Goal: Information Seeking & Learning: Compare options

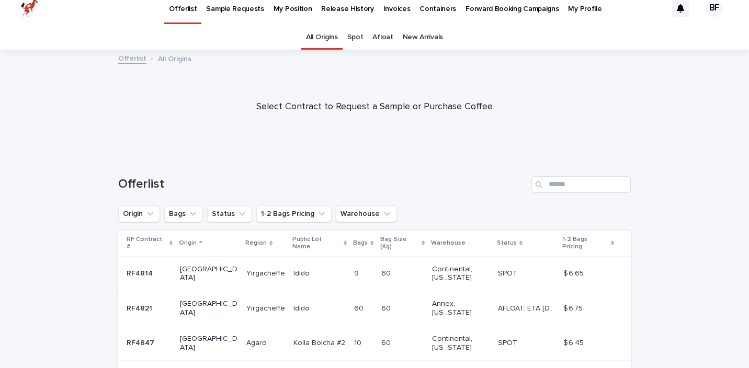
scroll to position [12, 0]
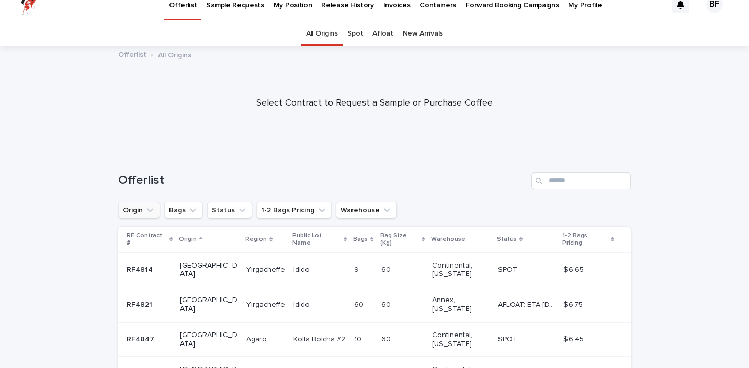
click at [143, 210] on button "Origin" at bounding box center [139, 210] width 42 height 17
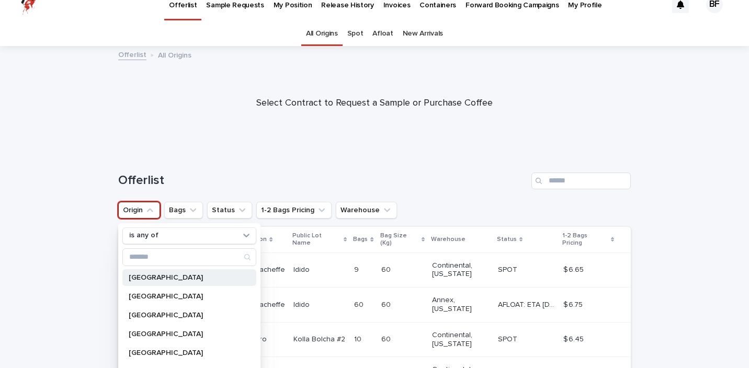
click at [150, 277] on p "[GEOGRAPHIC_DATA]" at bounding box center [184, 277] width 111 height 7
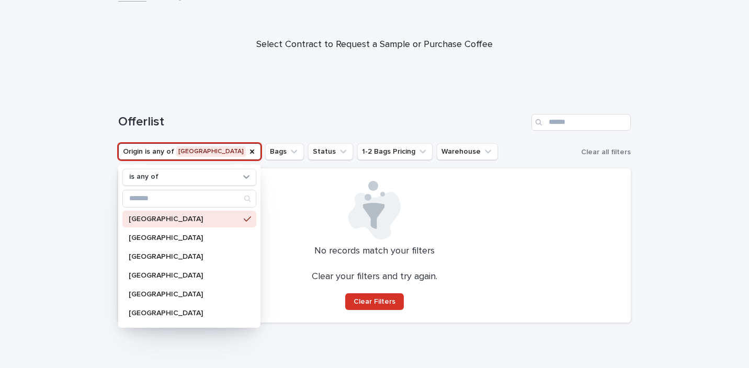
scroll to position [78, 0]
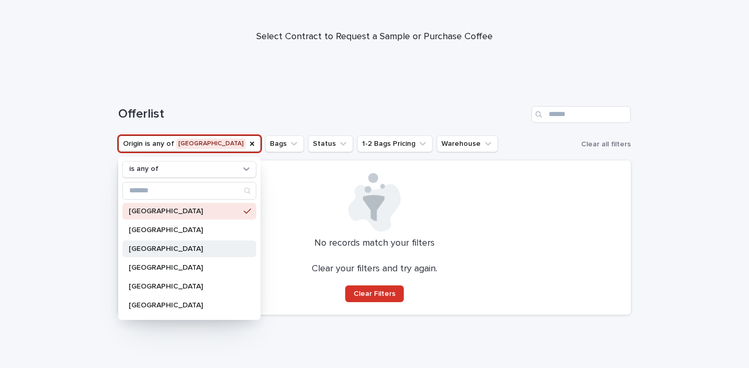
click at [148, 249] on p "[GEOGRAPHIC_DATA]" at bounding box center [184, 248] width 111 height 7
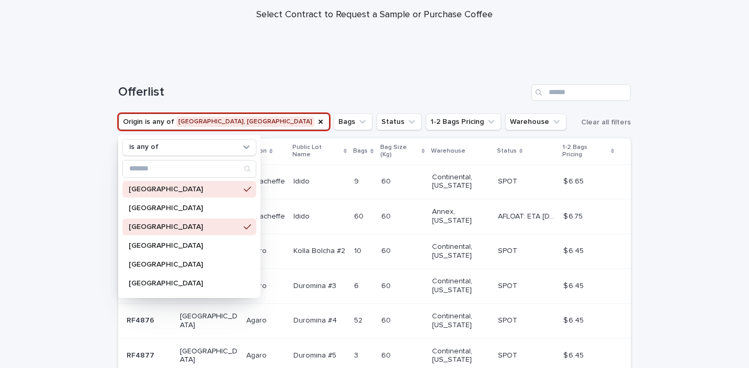
scroll to position [99, 0]
click at [600, 142] on th "1-2 Bags Pricing" at bounding box center [595, 153] width 72 height 26
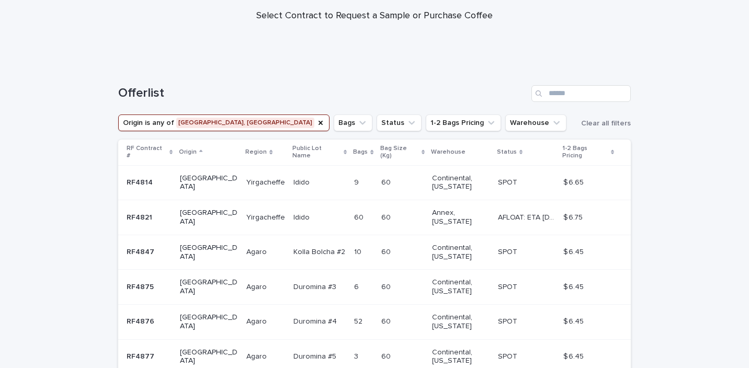
click at [604, 145] on div "1-2 Bags Pricing" at bounding box center [588, 152] width 52 height 19
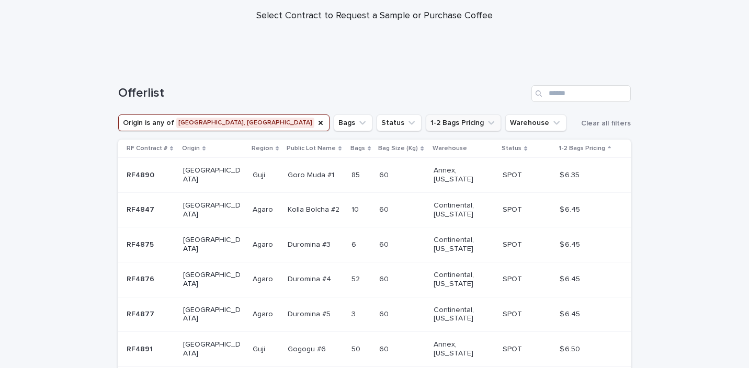
click at [426, 119] on button "1-2 Bags Pricing" at bounding box center [463, 123] width 75 height 17
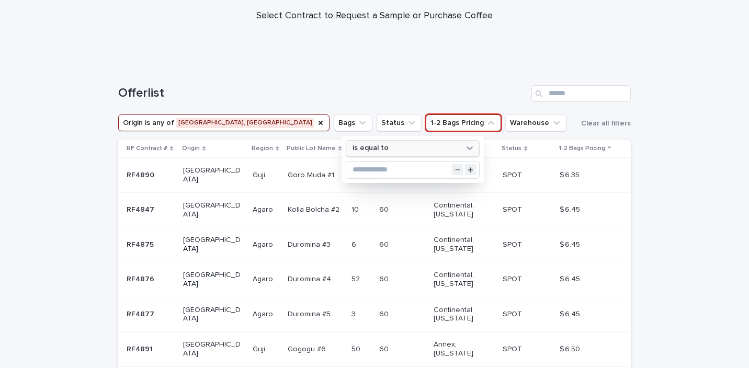
click at [434, 147] on div "is equal to" at bounding box center [406, 148] width 116 height 11
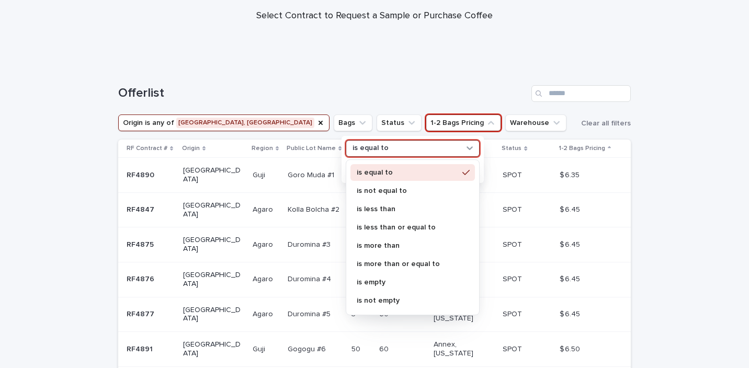
click at [415, 150] on div "is equal to" at bounding box center [406, 148] width 116 height 11
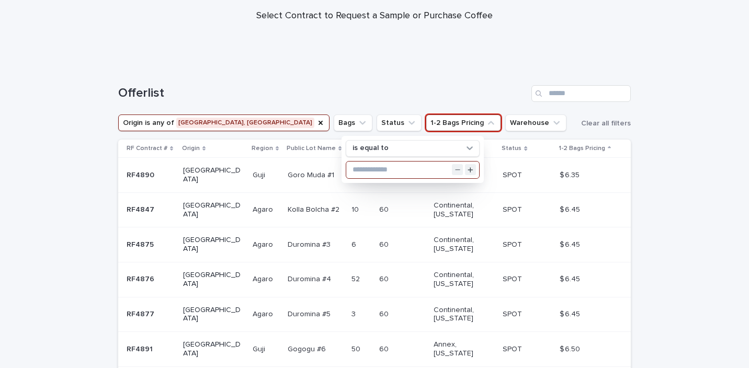
click at [405, 168] on input "text" at bounding box center [412, 170] width 133 height 17
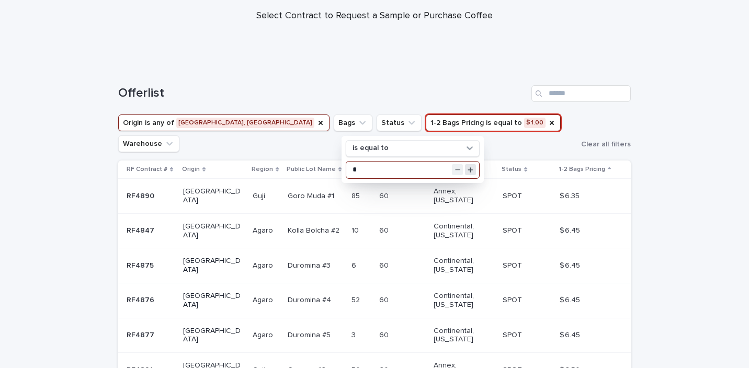
click at [470, 169] on icon "Increment value" at bounding box center [470, 169] width 5 height 5
click at [454, 169] on div "is equal to *" at bounding box center [413, 159] width 142 height 47
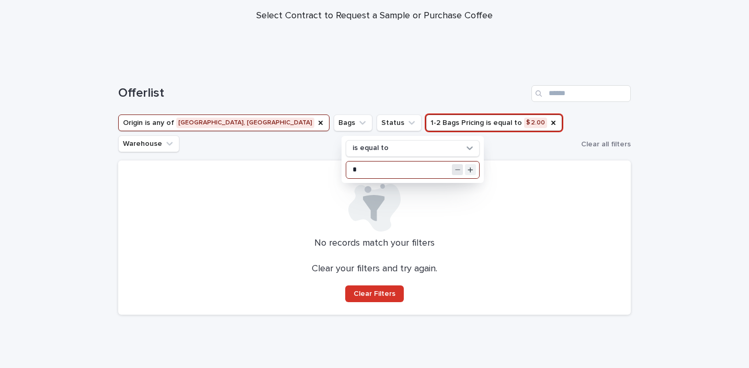
scroll to position [86, 0]
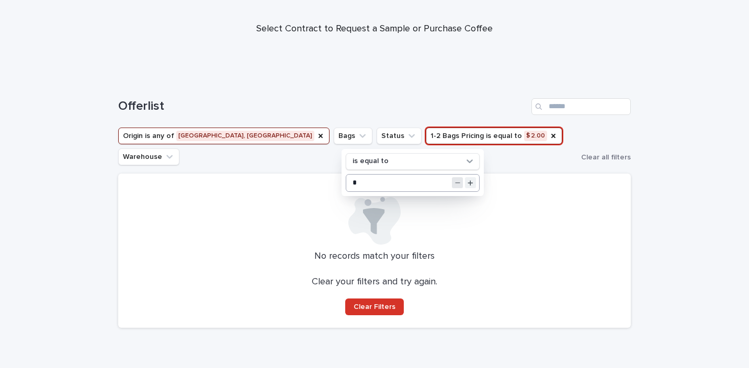
click at [454, 169] on div "is equal to" at bounding box center [413, 161] width 134 height 17
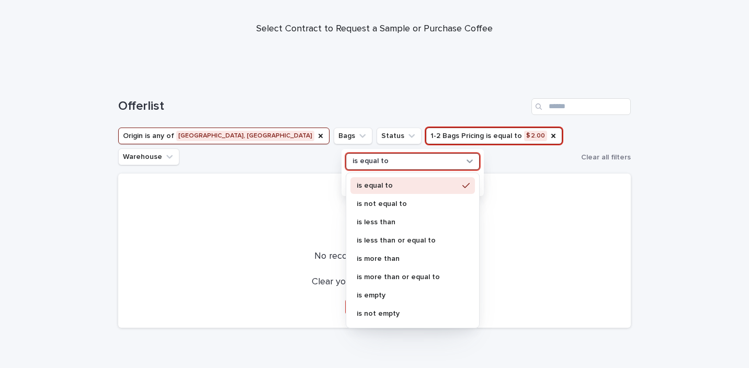
click at [454, 169] on div "is equal to" at bounding box center [413, 161] width 134 height 17
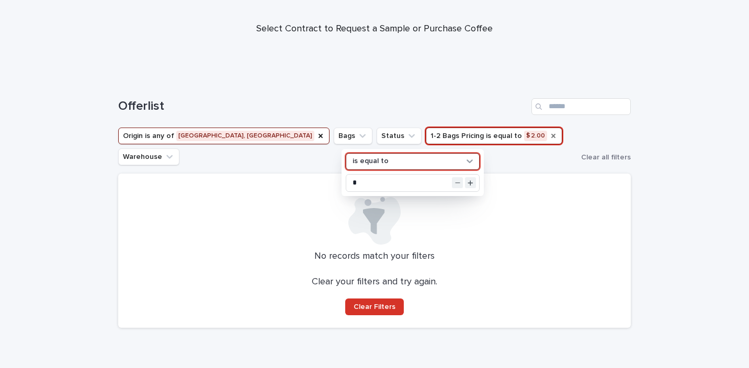
click at [551, 136] on icon "1-2 Bags Pricing" at bounding box center [553, 136] width 4 height 4
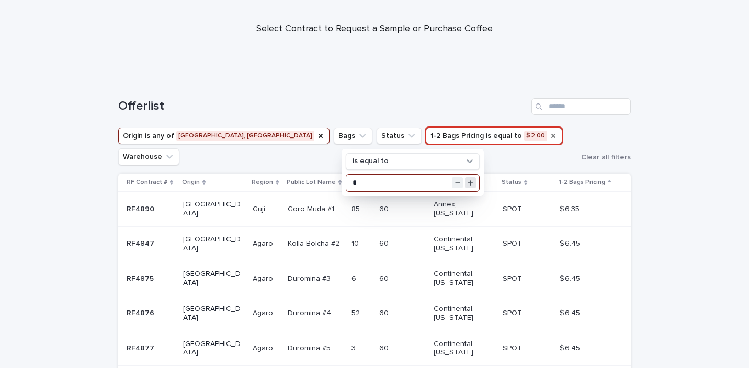
click at [468, 179] on button "Increment value" at bounding box center [470, 182] width 11 height 11
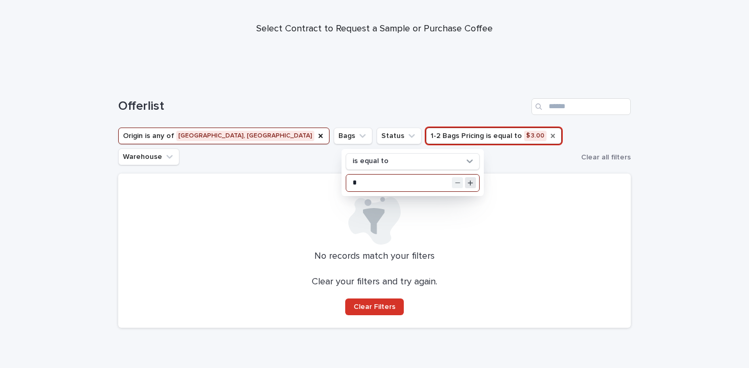
click at [468, 179] on button "Increment value" at bounding box center [470, 182] width 11 height 11
type input "*"
click at [468, 179] on button "Increment value" at bounding box center [470, 182] width 11 height 11
click at [551, 137] on icon "1-2 Bags Pricing" at bounding box center [553, 136] width 4 height 4
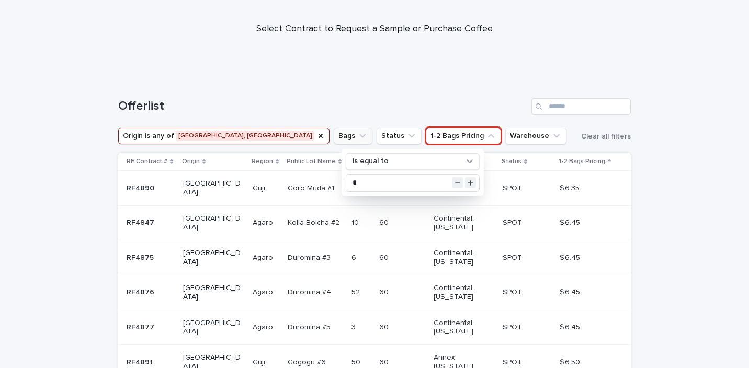
click at [357, 134] on icon "Bags" at bounding box center [362, 136] width 10 height 10
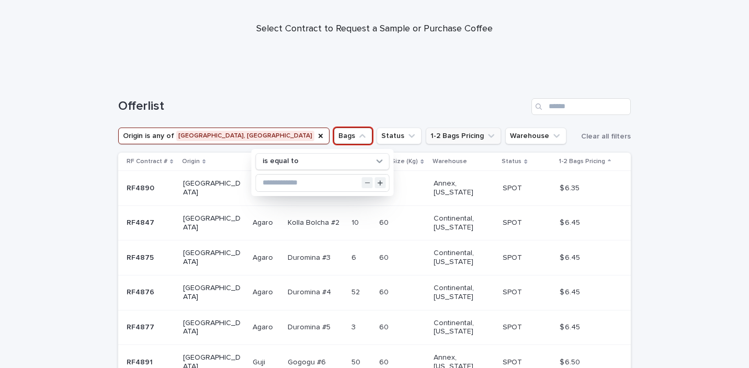
click at [486, 132] on icon "1-2 Bags Pricing" at bounding box center [491, 136] width 10 height 10
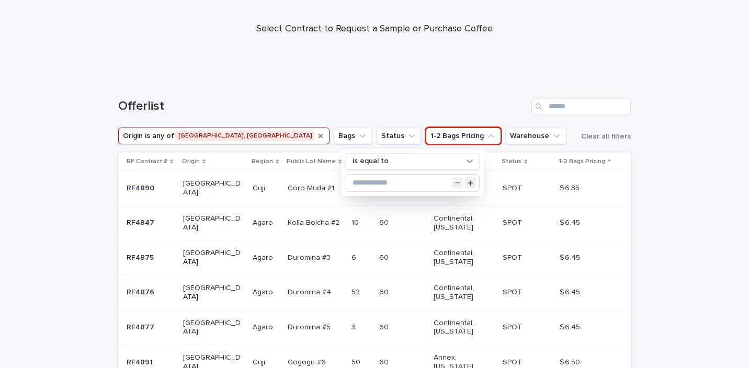
click at [316, 135] on icon "Origin" at bounding box center [320, 136] width 8 height 8
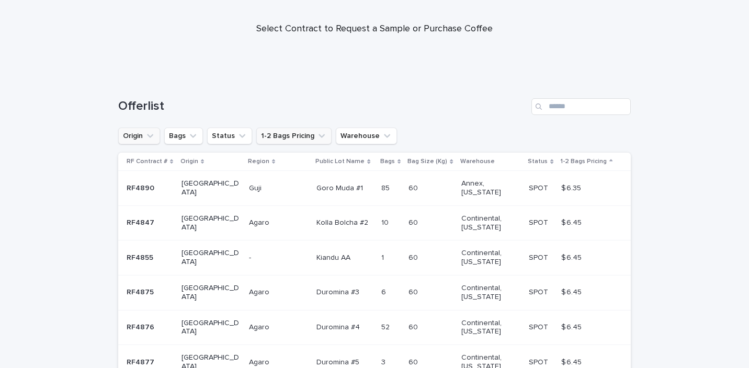
click at [322, 131] on icon "1-2 Bags Pricing" at bounding box center [321, 136] width 10 height 10
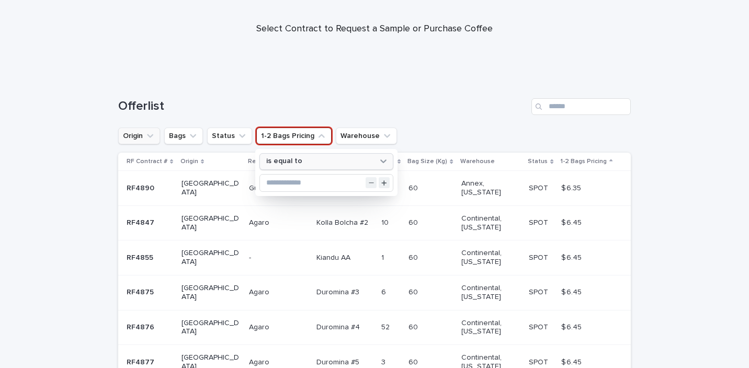
click at [379, 157] on icon at bounding box center [383, 161] width 10 height 10
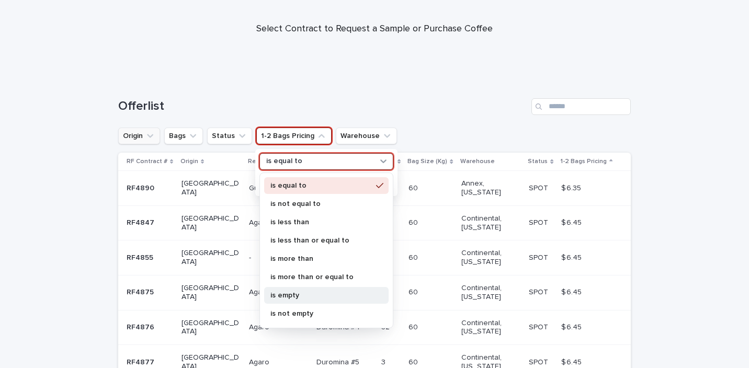
click at [299, 291] on div "is empty" at bounding box center [326, 295] width 124 height 17
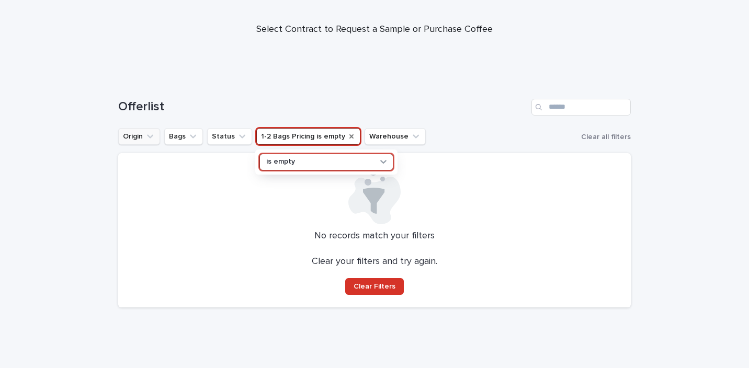
click at [349, 140] on icon "1-2 Bags Pricing" at bounding box center [351, 136] width 8 height 8
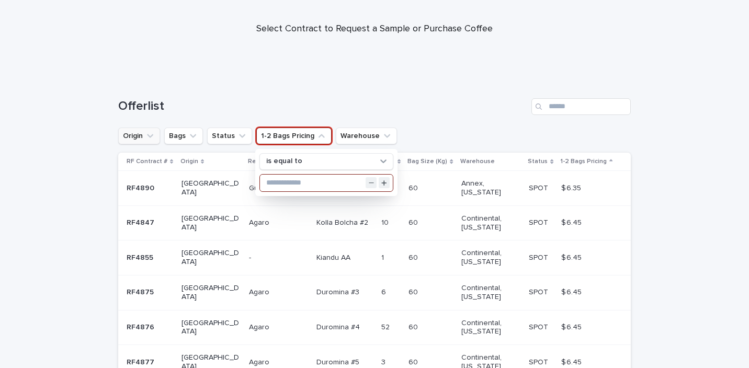
click at [323, 181] on input "text" at bounding box center [326, 183] width 133 height 17
type input "**"
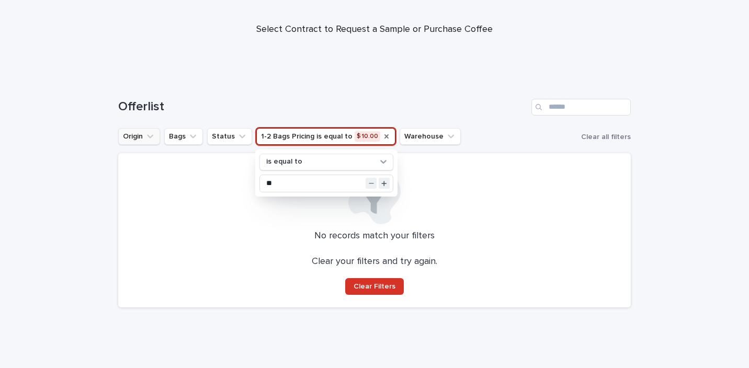
click at [382, 134] on icon "1-2 Bags Pricing" at bounding box center [386, 136] width 8 height 8
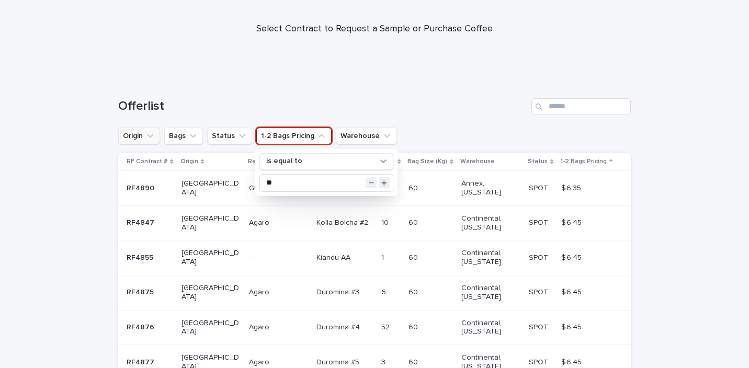
scroll to position [86, 0]
click at [386, 161] on icon at bounding box center [383, 161] width 10 height 10
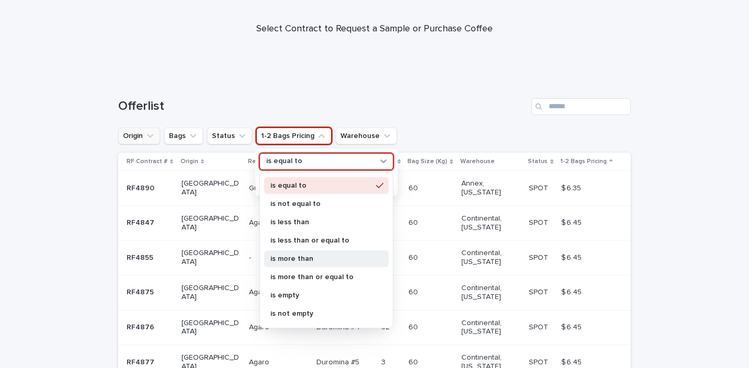
click at [311, 259] on p "is more than" at bounding box center [320, 258] width 101 height 7
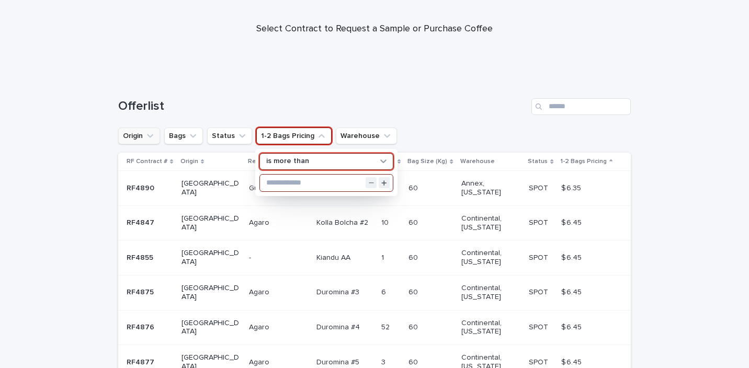
click at [294, 185] on input "text" at bounding box center [326, 183] width 133 height 17
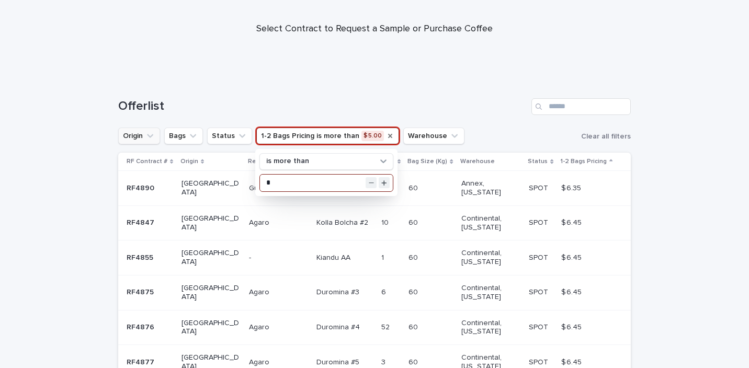
type input "*"
click at [388, 135] on icon "1-2 Bags Pricing" at bounding box center [390, 136] width 4 height 4
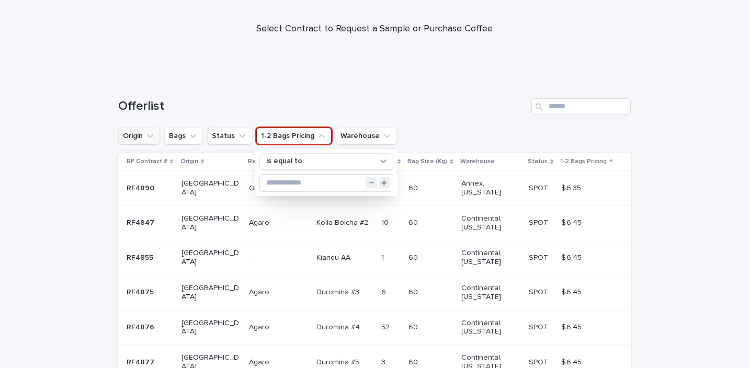
click at [267, 99] on h1 "Offerlist" at bounding box center [322, 106] width 409 height 15
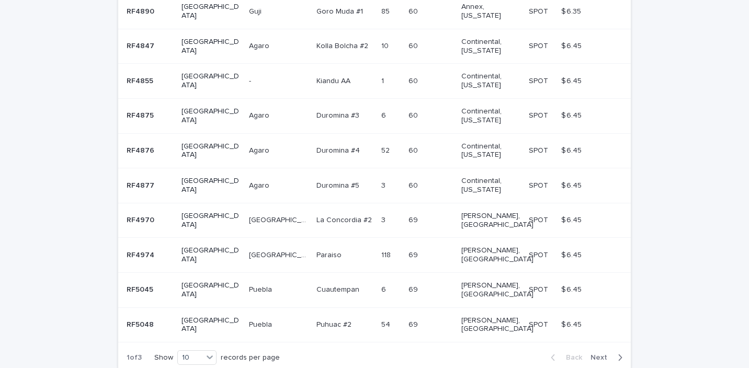
scroll to position [283, 0]
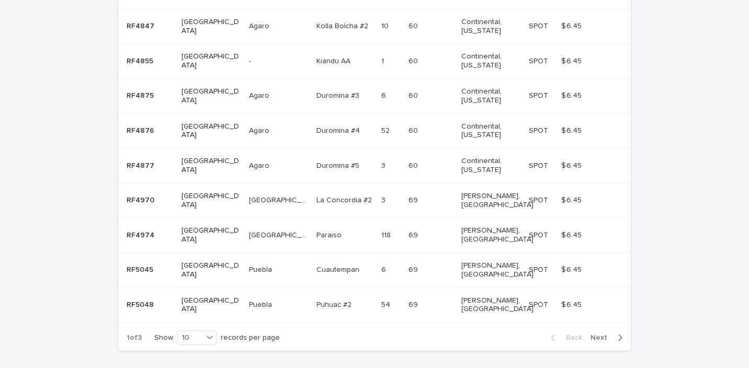
click at [597, 334] on span "Next" at bounding box center [601, 337] width 23 height 7
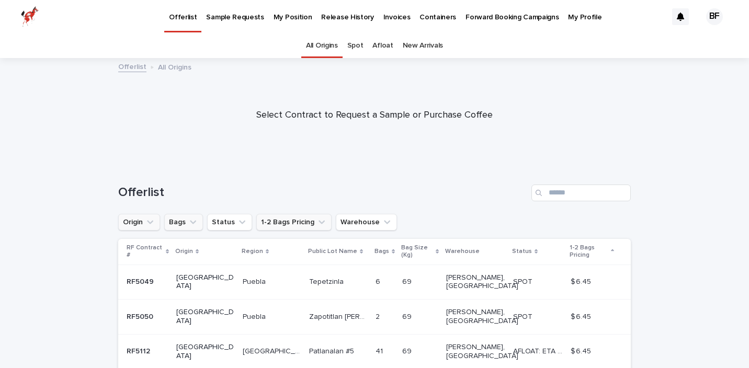
click at [176, 222] on button "Bags" at bounding box center [183, 222] width 39 height 17
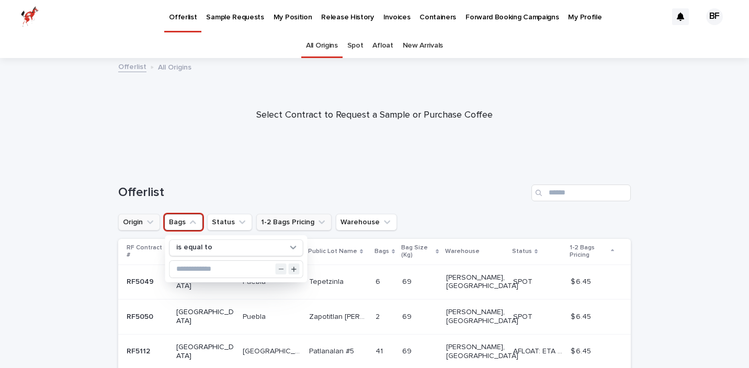
click at [218, 183] on div "Offerlist" at bounding box center [374, 189] width 513 height 50
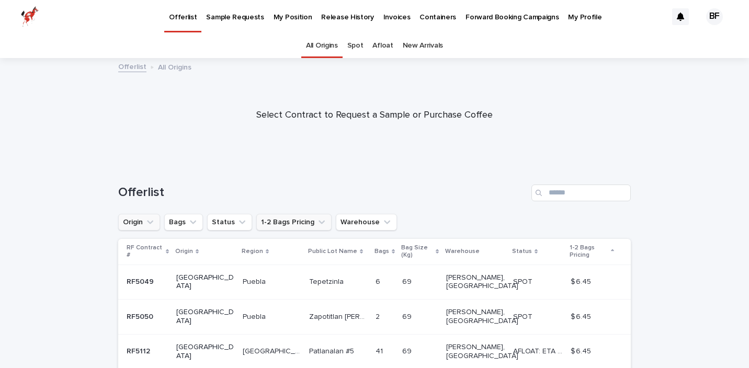
click at [154, 218] on icon "Origin" at bounding box center [150, 222] width 10 height 10
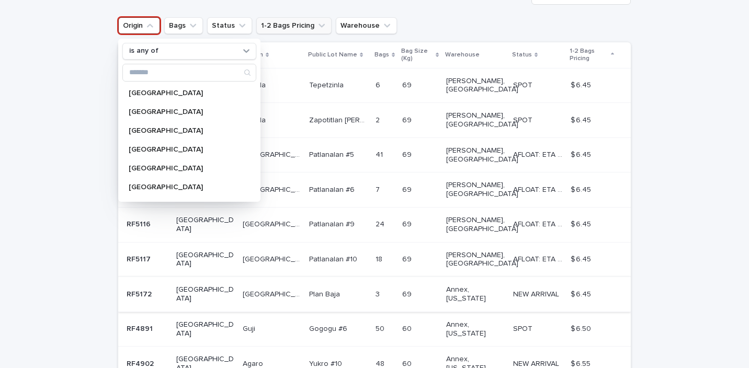
scroll to position [201, 0]
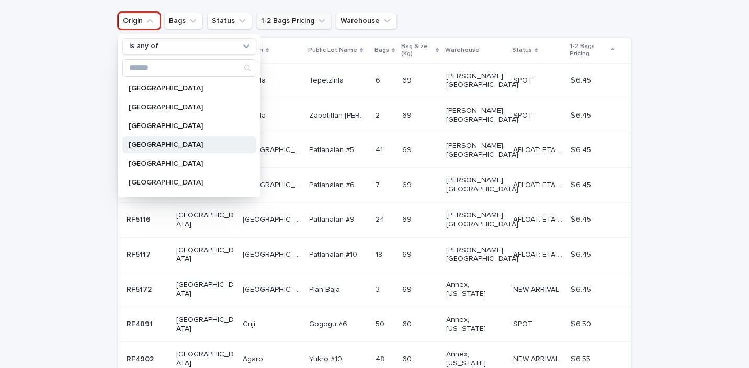
click at [146, 145] on p "[GEOGRAPHIC_DATA]" at bounding box center [184, 144] width 111 height 7
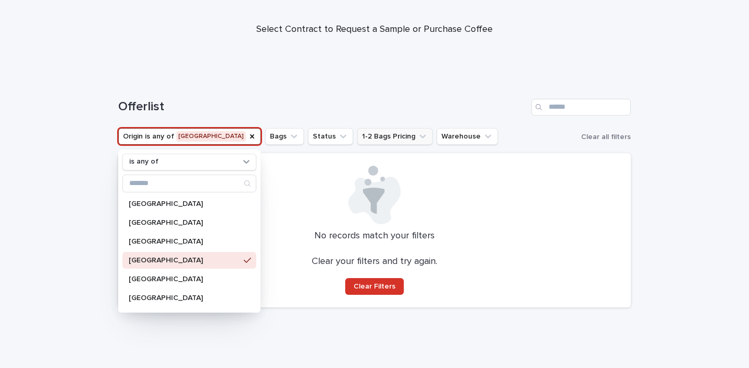
scroll to position [86, 0]
click at [292, 100] on h1 "Offerlist" at bounding box center [322, 106] width 409 height 15
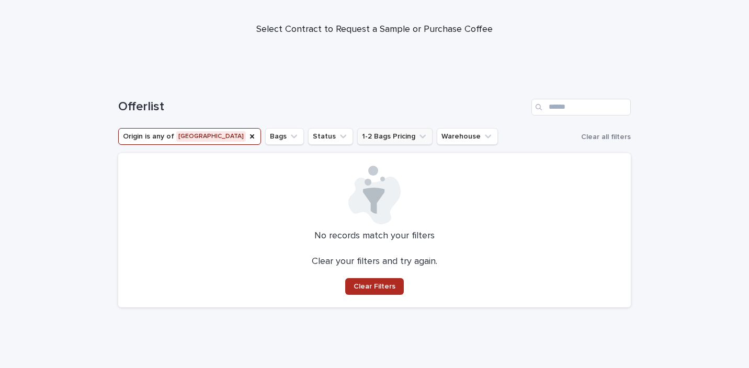
click at [361, 286] on span "Clear Filters" at bounding box center [375, 286] width 42 height 7
